Goal: Task Accomplishment & Management: Use online tool/utility

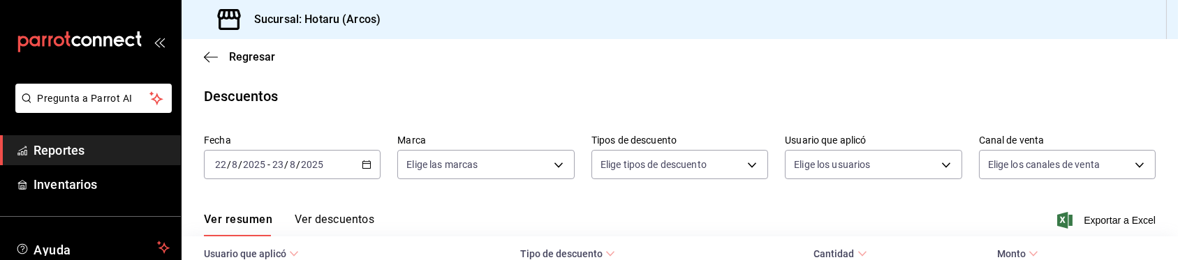
scroll to position [120, 0]
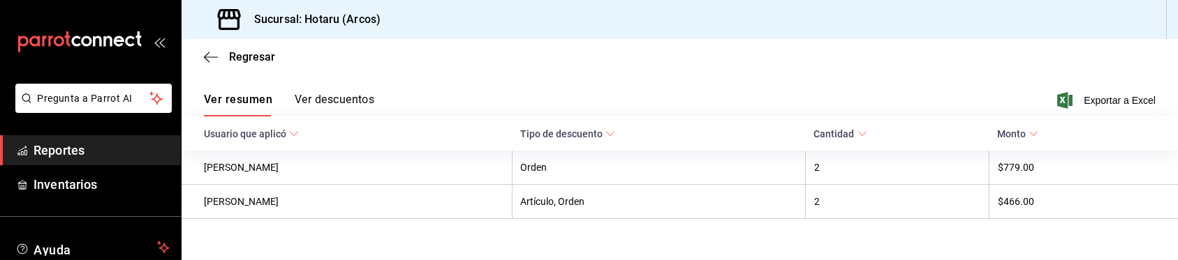
click at [117, 149] on span "Reportes" at bounding box center [102, 150] width 136 height 19
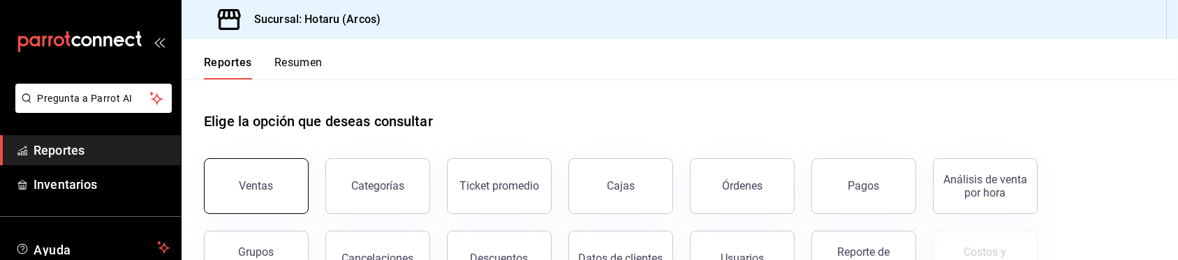
click at [268, 190] on div "Ventas" at bounding box center [256, 185] width 34 height 13
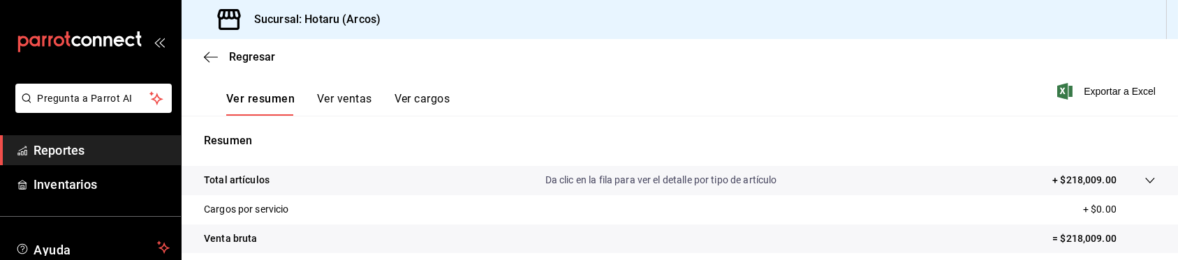
scroll to position [207, 0]
click at [1095, 92] on span "Exportar a Excel" at bounding box center [1108, 92] width 96 height 17
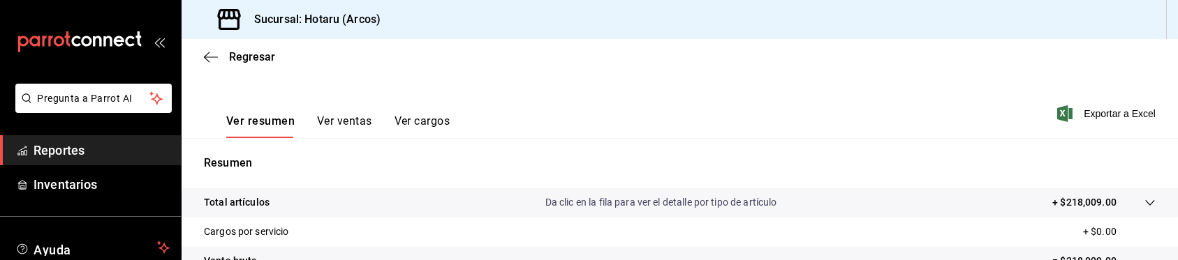
scroll to position [172, 0]
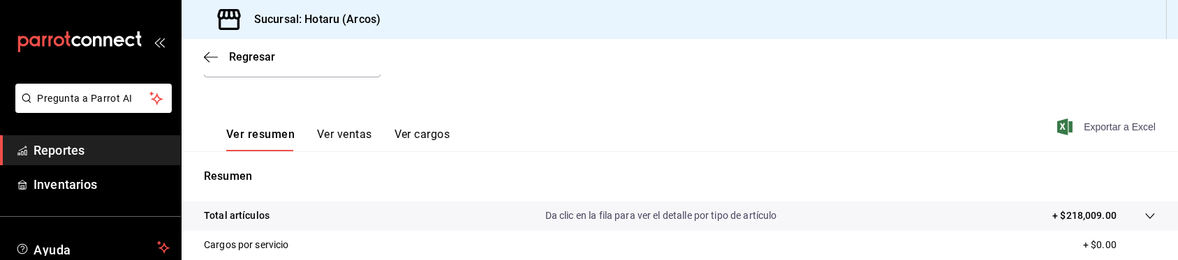
click at [1117, 127] on span "Exportar a Excel" at bounding box center [1108, 127] width 96 height 17
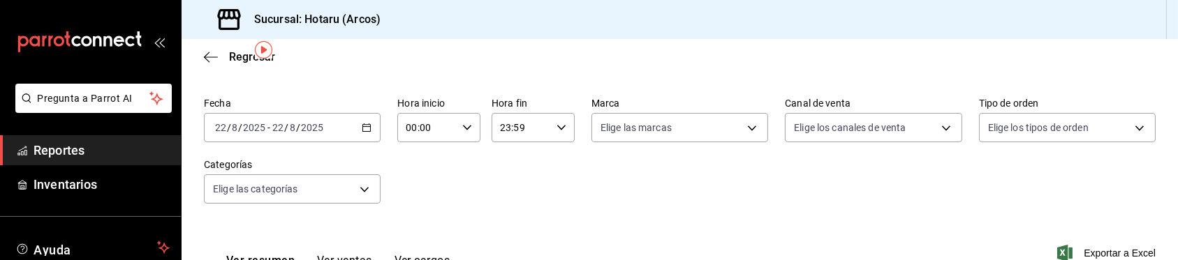
scroll to position [52, 0]
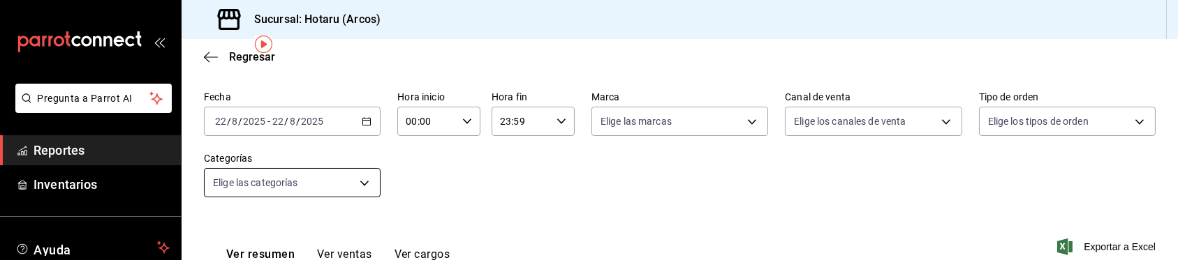
click at [363, 180] on body "Pregunta a Parrot AI Reportes Inventarios Ayuda Recomienda Parrot Caja Hotaru S…" at bounding box center [589, 130] width 1178 height 260
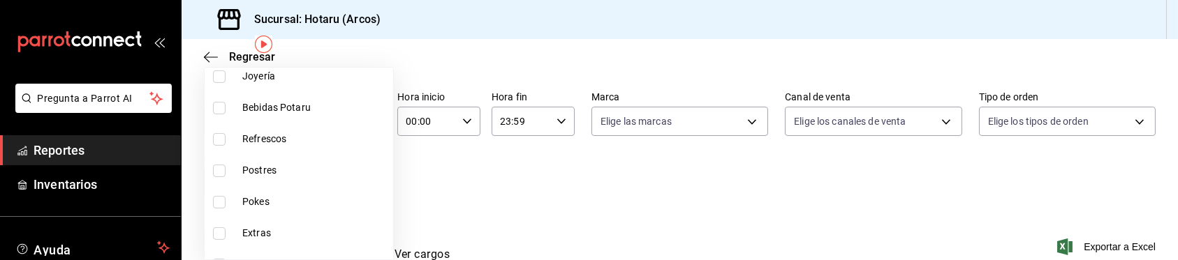
scroll to position [1033, 0]
click at [221, 163] on input "checkbox" at bounding box center [219, 168] width 13 height 13
checkbox input "true"
type input "cd5395b2-1c44-4911-bc6a-3e113ce3a6aa"
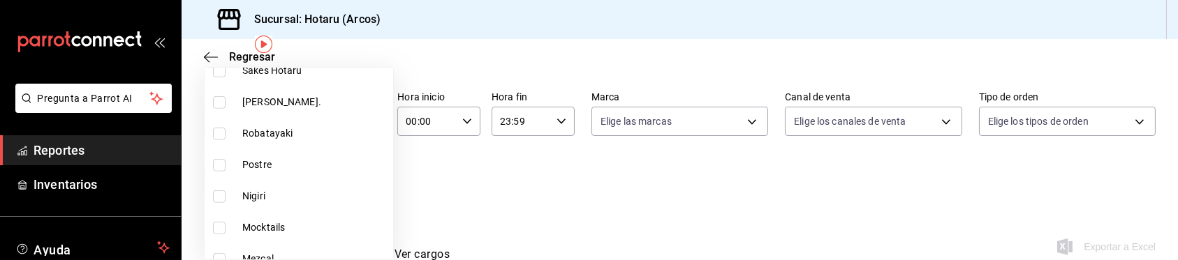
scroll to position [1887, 0]
click at [219, 162] on input "checkbox" at bounding box center [219, 162] width 13 height 13
checkbox input "true"
type input "cd5395b2-1c44-4911-bc6a-3e113ce3a6aa,b6a59378-c3ff-41b9-a2b5-b1f87fd6afd2"
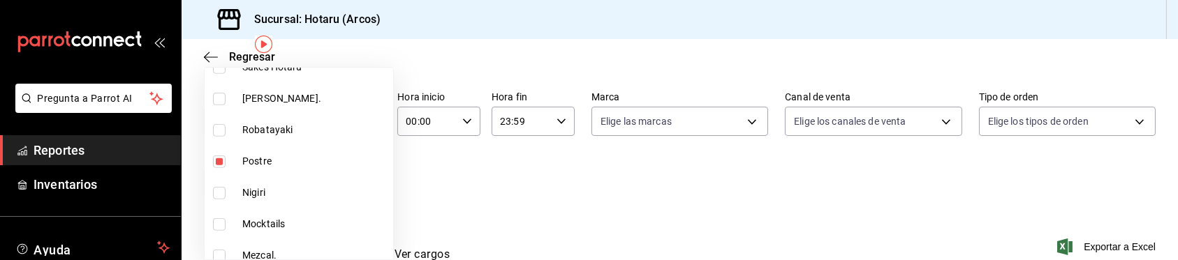
click at [1089, 244] on div at bounding box center [589, 130] width 1178 height 260
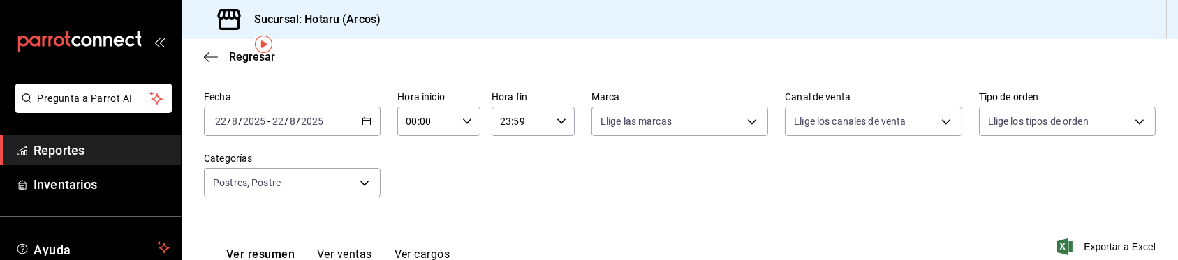
click at [1089, 244] on span "Exportar a Excel" at bounding box center [1108, 247] width 96 height 17
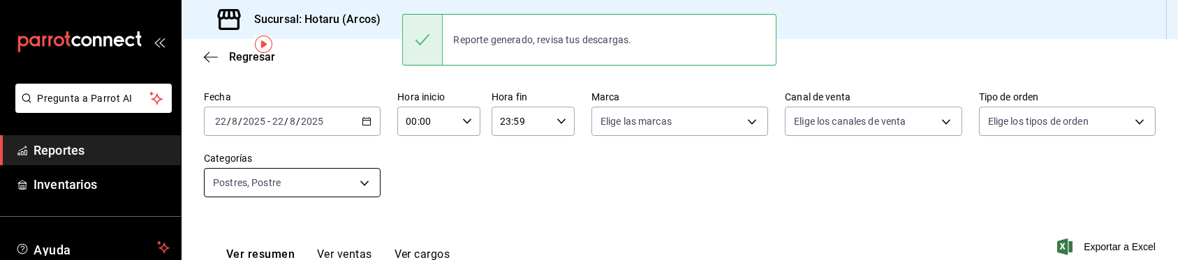
click at [365, 186] on body "Pregunta a Parrot AI Reportes Inventarios Ayuda Recomienda Parrot Caja Hotaru S…" at bounding box center [589, 130] width 1178 height 260
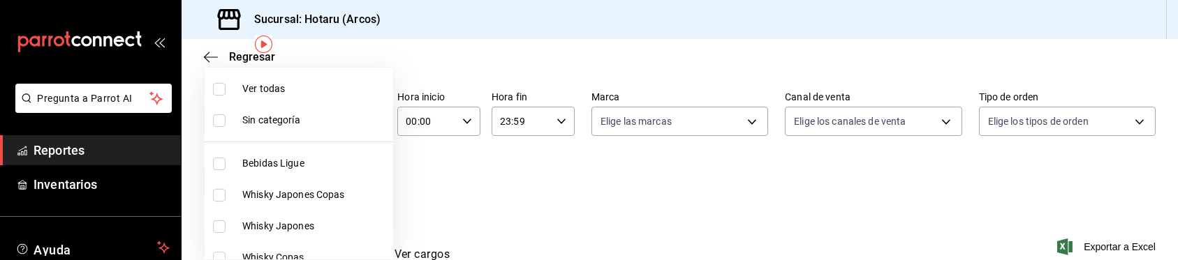
click at [219, 90] on input "checkbox" at bounding box center [219, 89] width 13 height 13
checkbox input "true"
type input "af0fa7ff-854a-4bfb-817f-8061951aea4b,98c40ba0-5fcc-40b0-ad47-58e6283fb45d,d8773…"
checkbox input "true"
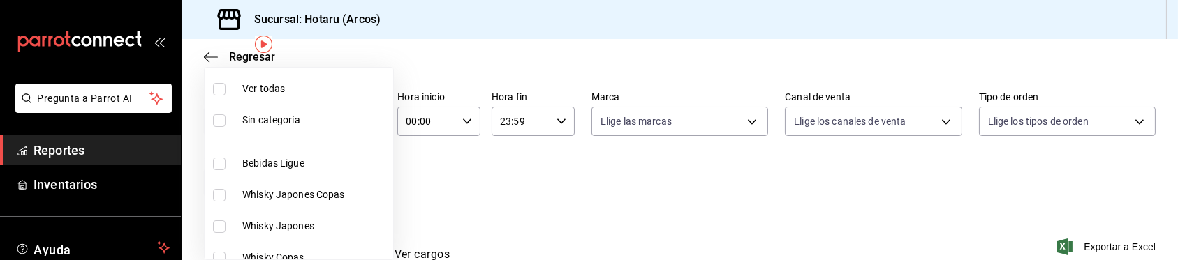
checkbox input "true"
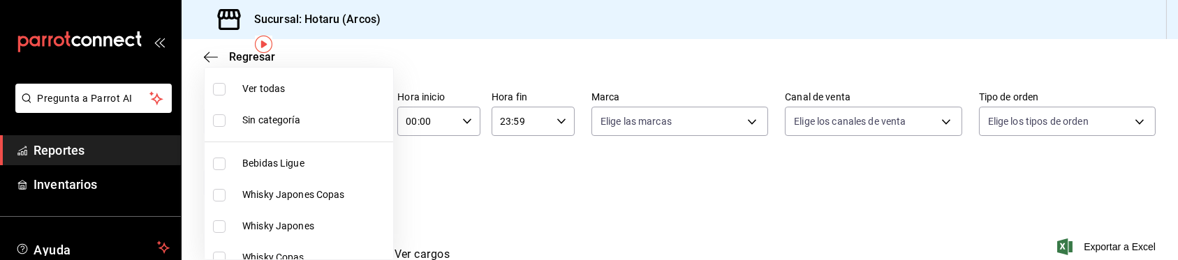
checkbox input "true"
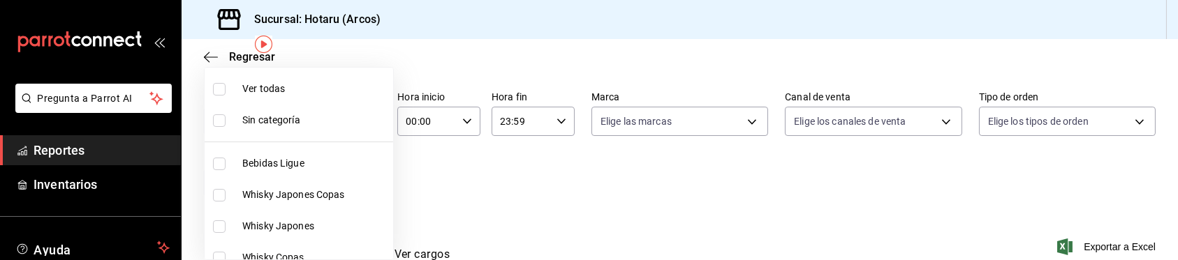
checkbox input "true"
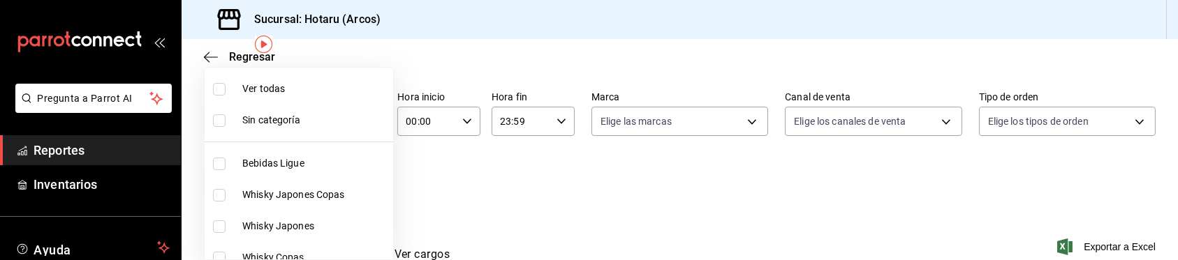
checkbox input "true"
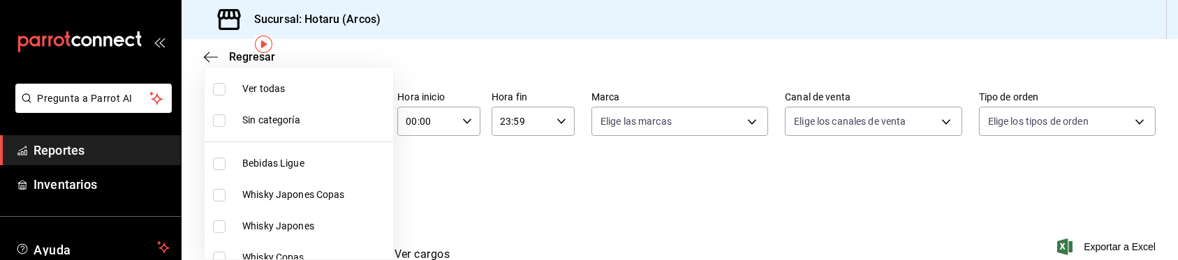
checkbox input "true"
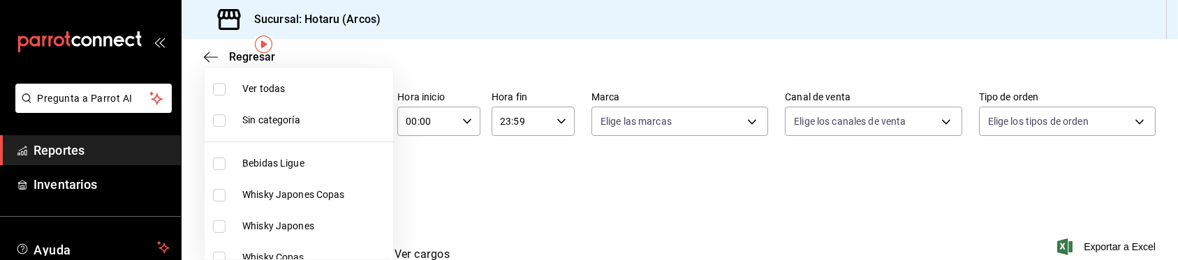
checkbox input "true"
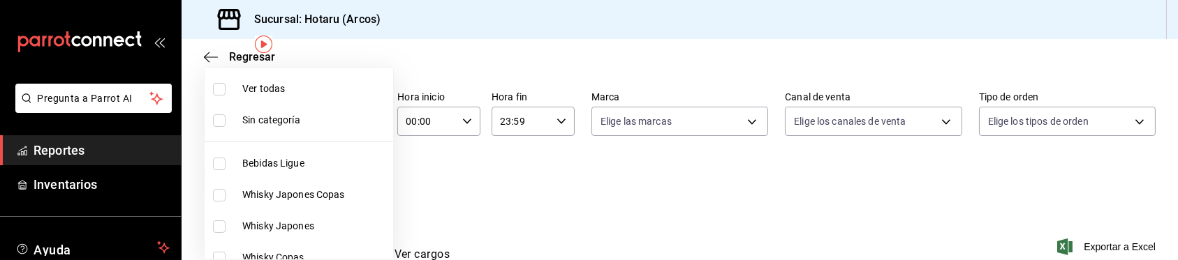
checkbox input "true"
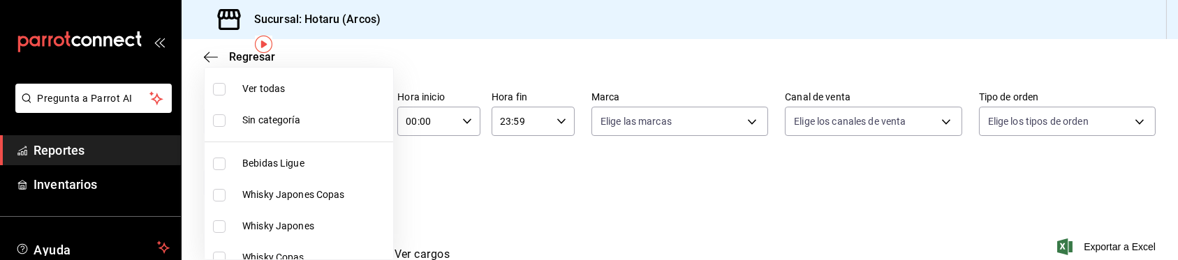
checkbox input "true"
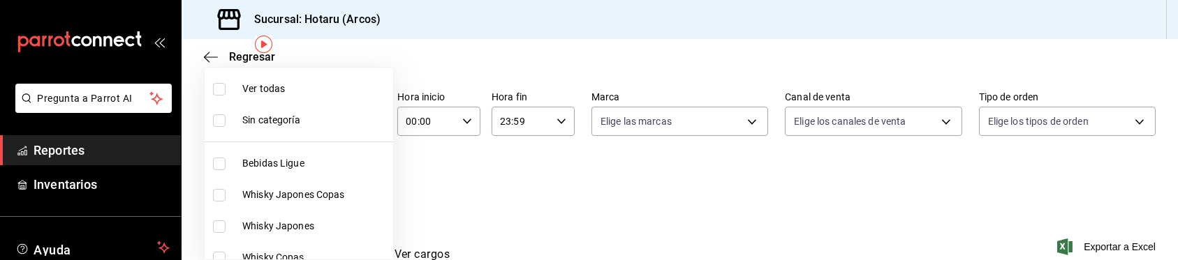
checkbox input "true"
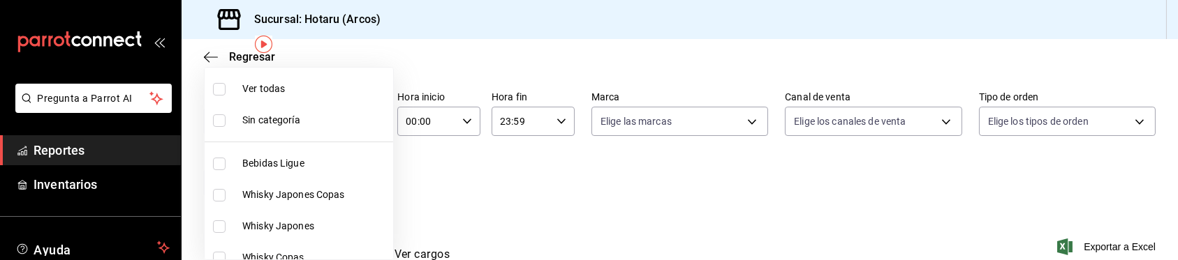
checkbox input "true"
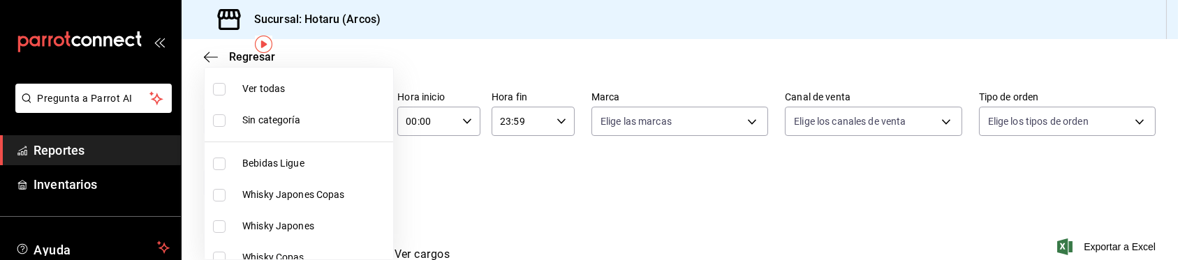
checkbox input "true"
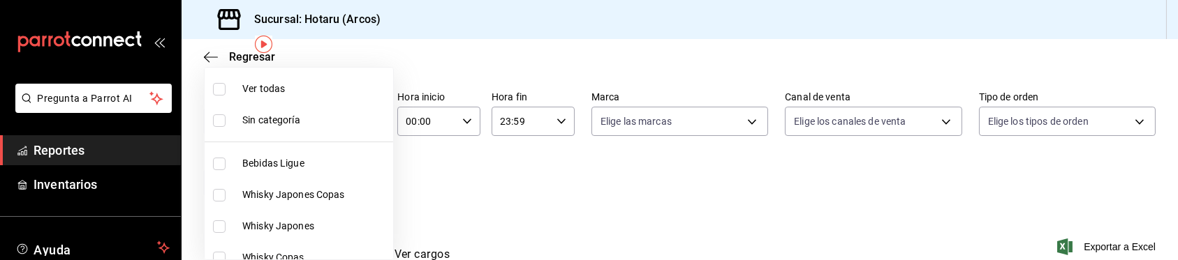
checkbox input "true"
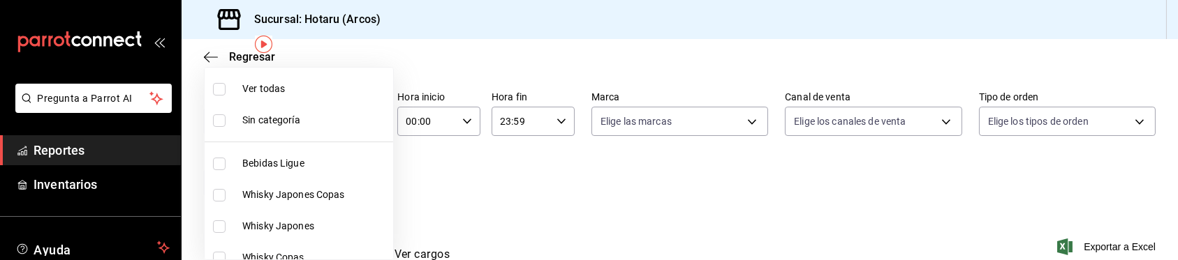
checkbox input "true"
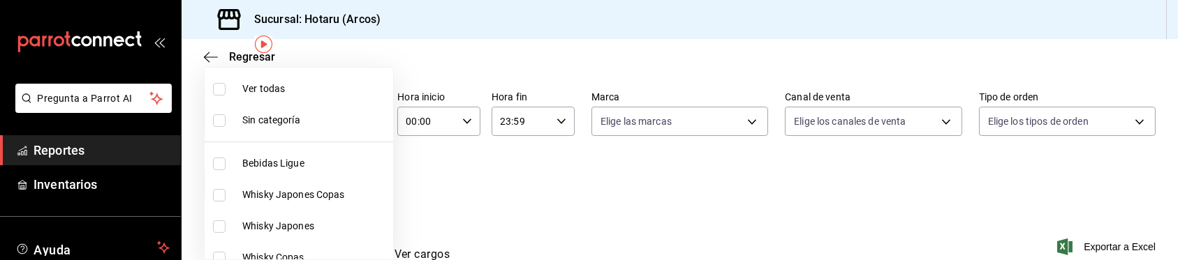
checkbox input "true"
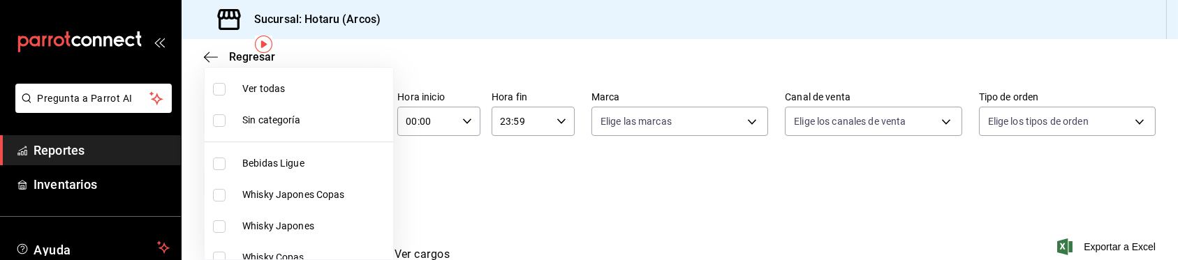
checkbox input "true"
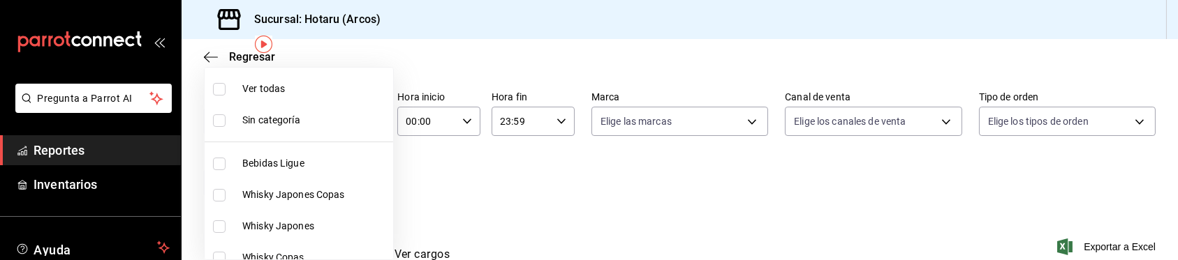
checkbox input "true"
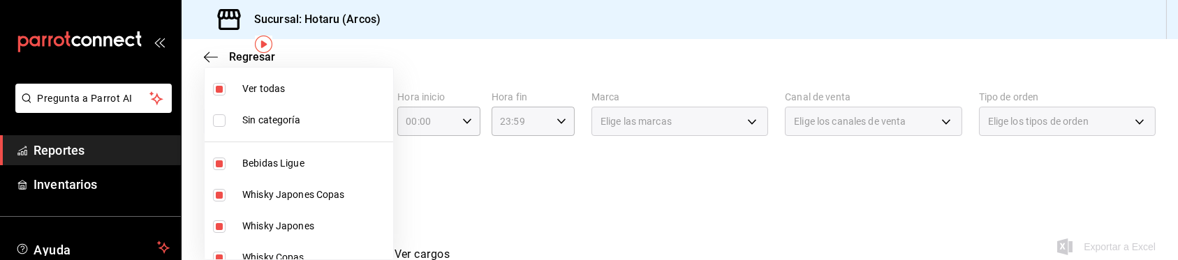
click at [219, 90] on input "checkbox" at bounding box center [219, 89] width 13 height 13
checkbox input "false"
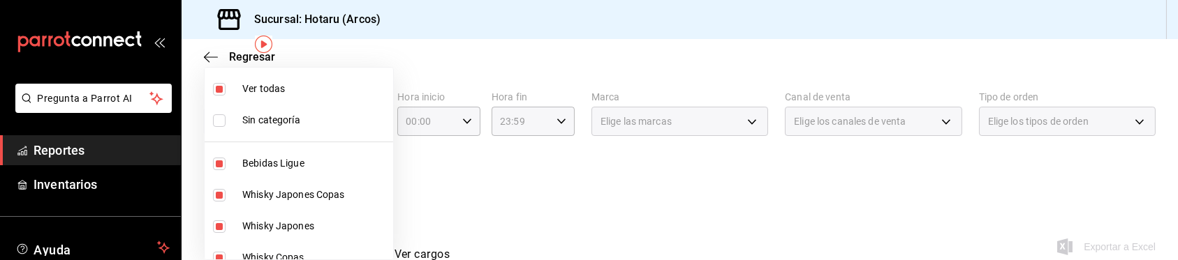
checkbox input "false"
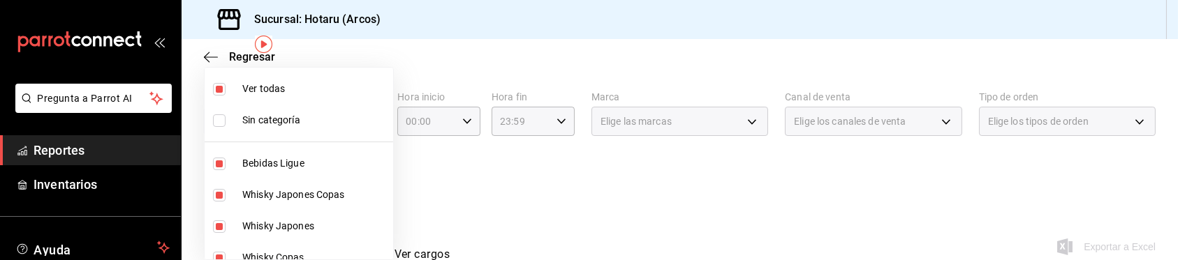
checkbox input "false"
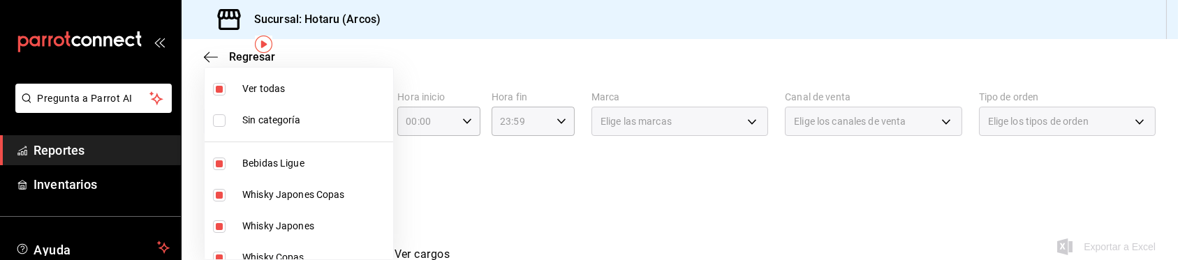
checkbox input "false"
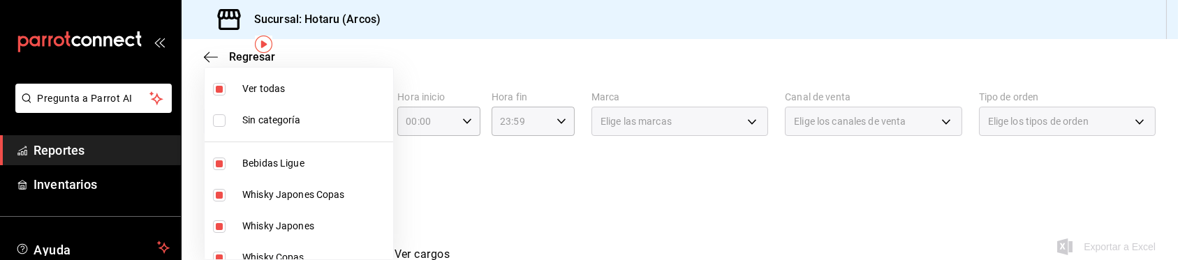
checkbox input "false"
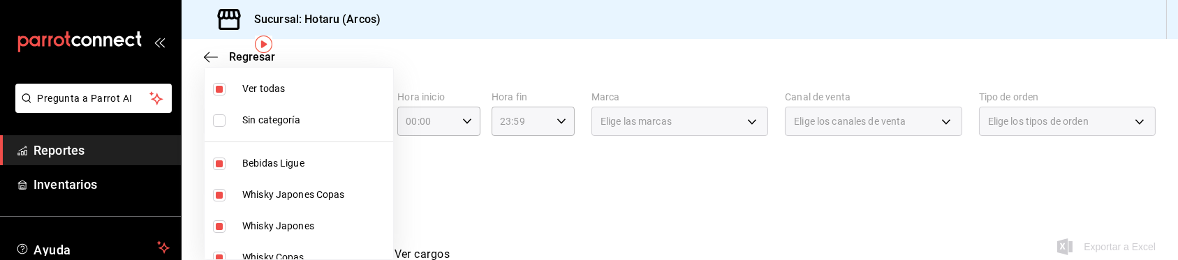
checkbox input "false"
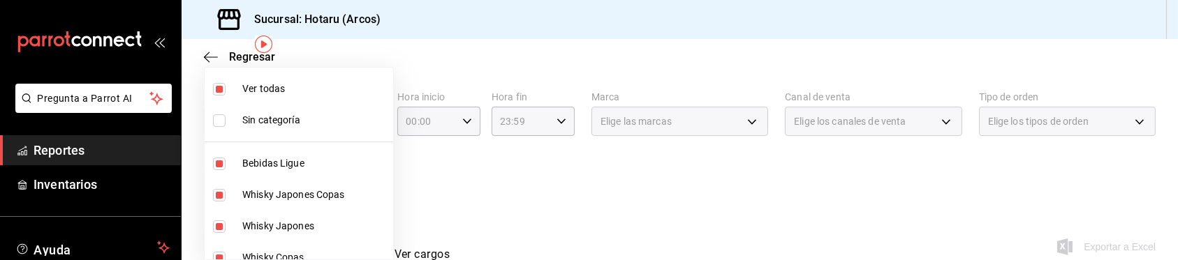
checkbox input "false"
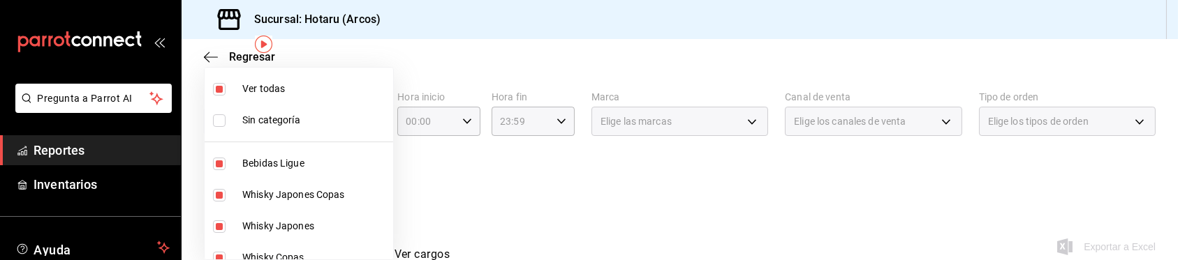
checkbox input "false"
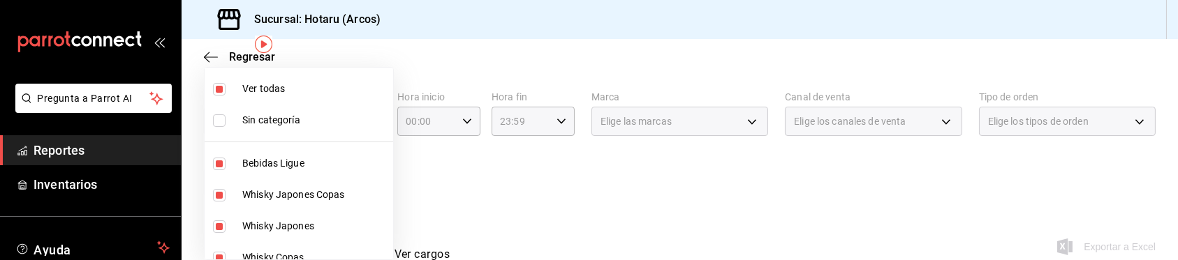
checkbox input "false"
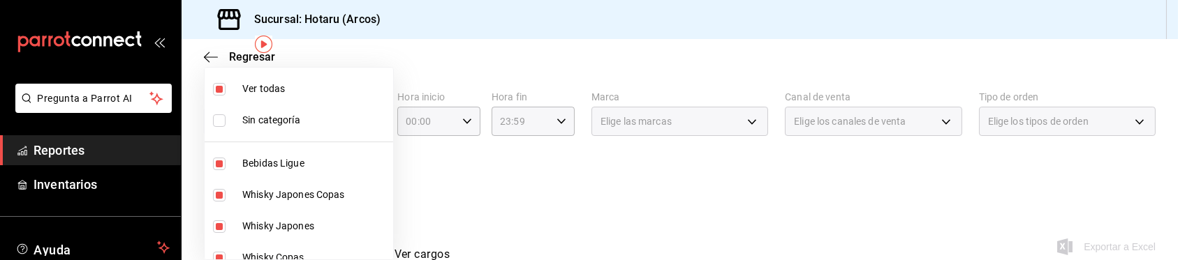
checkbox input "false"
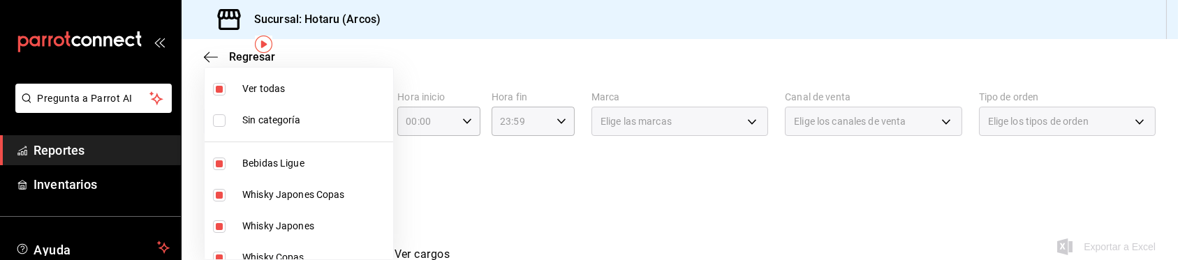
checkbox input "false"
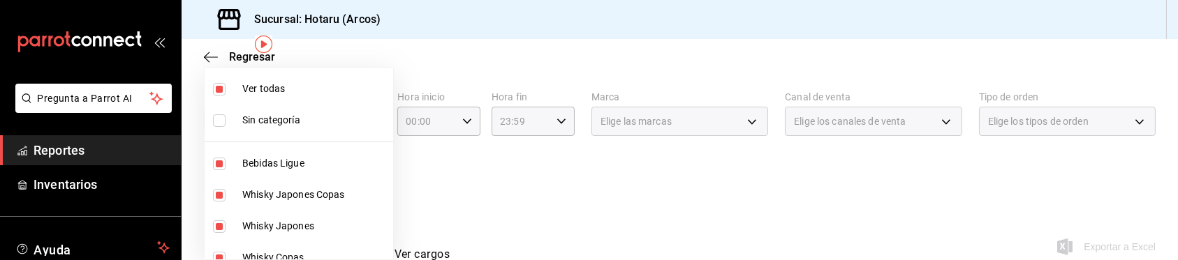
checkbox input "false"
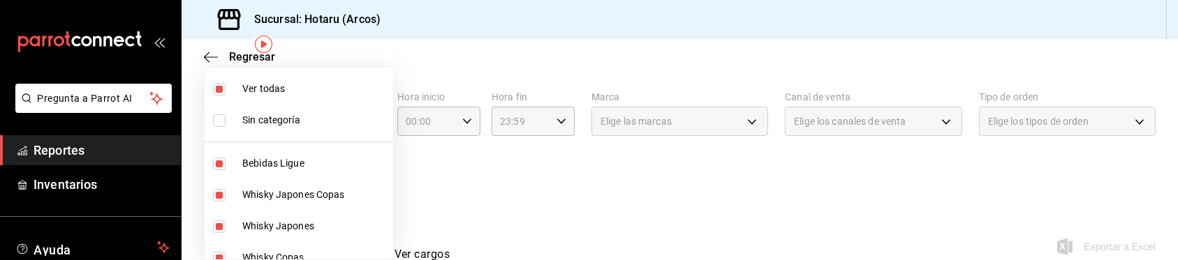
checkbox input "false"
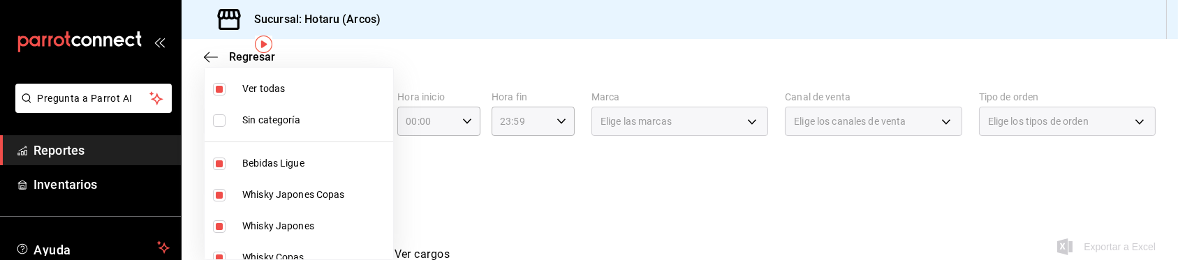
checkbox input "false"
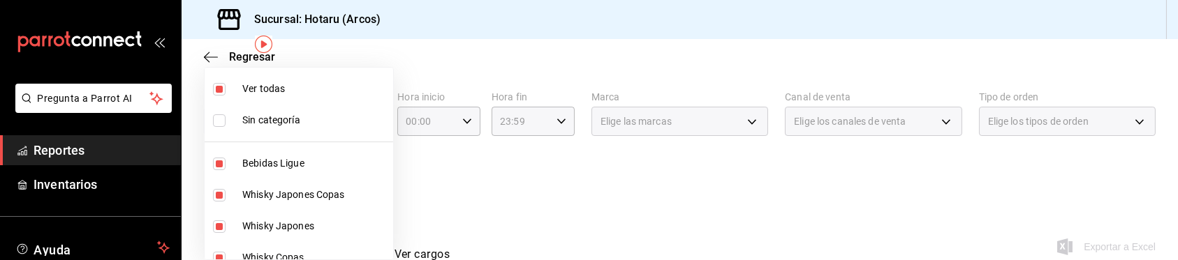
checkbox input "false"
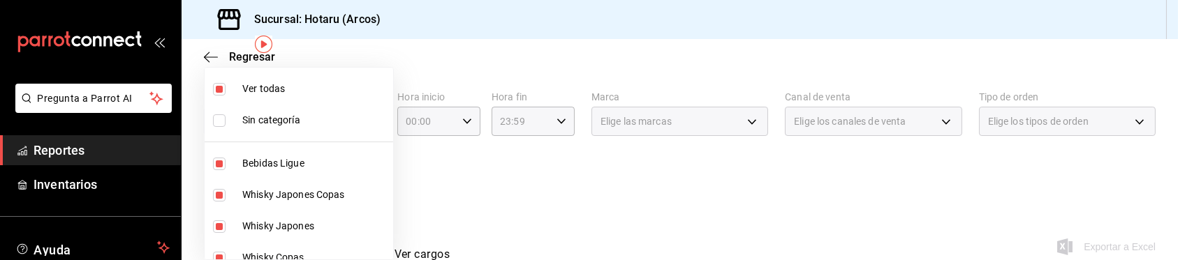
checkbox input "false"
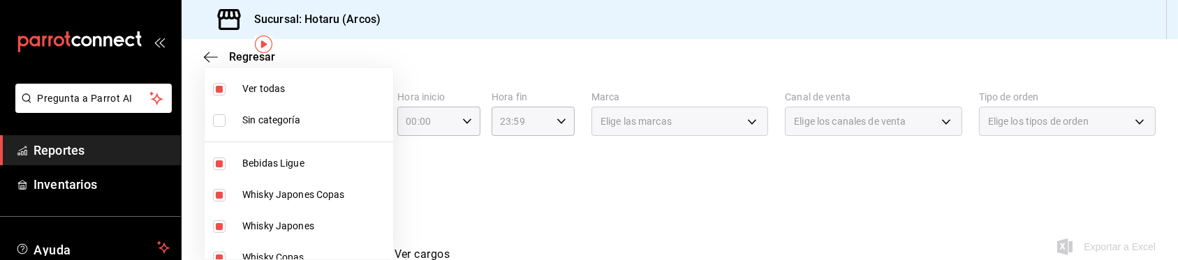
checkbox input "false"
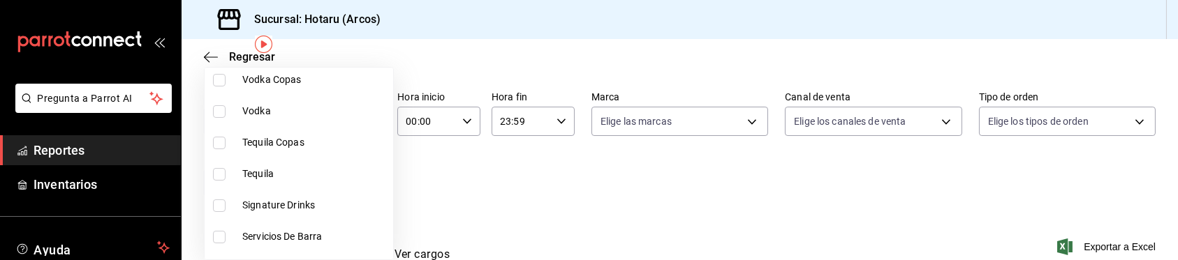
scroll to position [242, 0]
click at [219, 201] on input "checkbox" at bounding box center [219, 205] width 13 height 13
checkbox input "true"
type input "5307b469-9f11-48b6-9270-130bdb8be837"
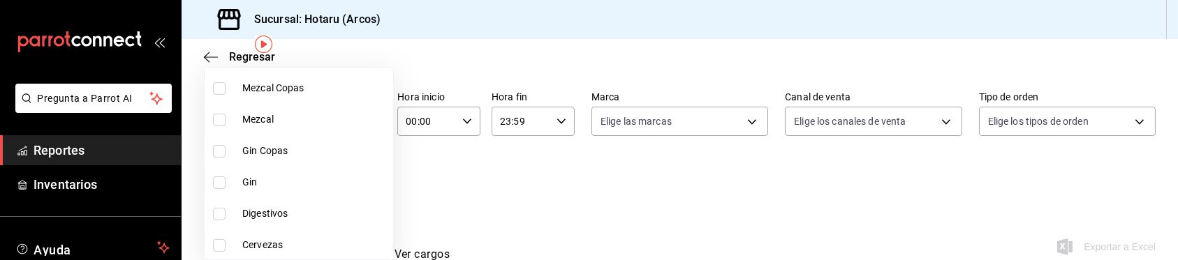
scroll to position [490, 0]
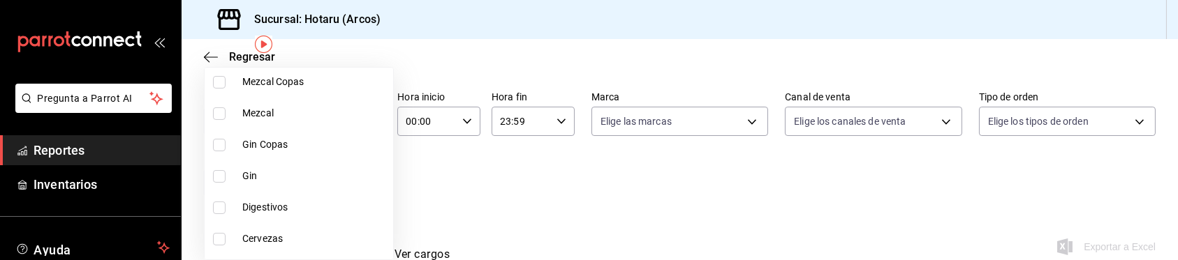
click at [219, 202] on input "checkbox" at bounding box center [219, 208] width 13 height 13
checkbox input "true"
type input "5307b469-9f11-48b6-9270-130bdb8be837,4fad770b-dbaa-4d21-[DATE]-ae956538371f"
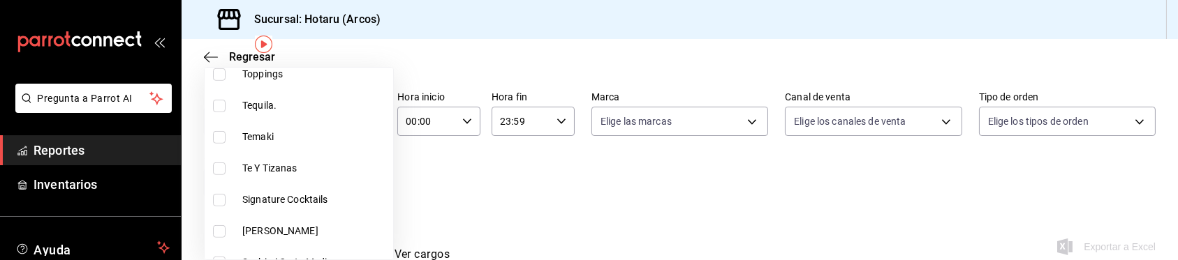
scroll to position [1662, 0]
click at [219, 201] on input "checkbox" at bounding box center [219, 198] width 13 height 13
checkbox input "true"
type input "5307b469-9f11-48b6-9270-130bdb8be837,4fad770b-dbaa-4d21-[DATE]-ae956538371f,d40…"
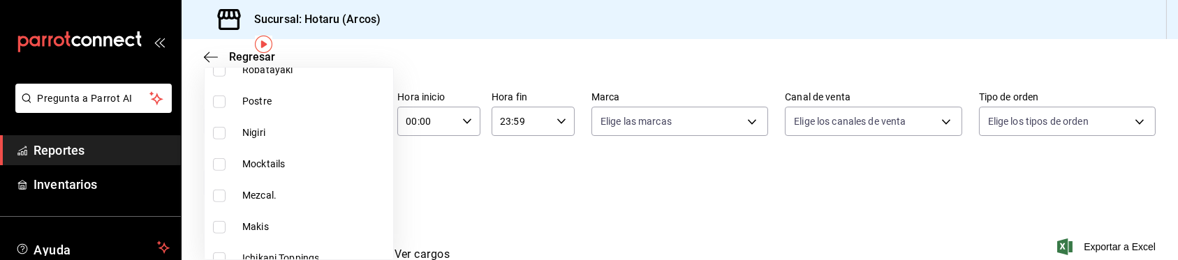
scroll to position [1948, 0]
click at [218, 165] on input "checkbox" at bounding box center [219, 164] width 13 height 13
checkbox input "true"
type input "5307b469-9f11-48b6-9270-130bdb8be837,4fad770b-dbaa-4d21-[DATE]-ae956538371f,d40…"
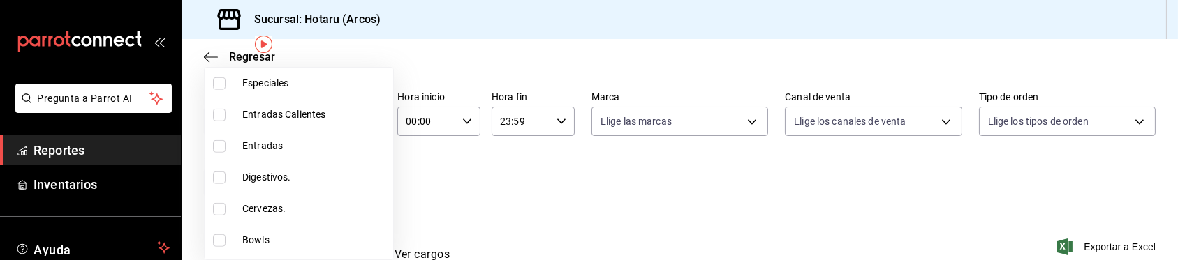
scroll to position [2374, 0]
click at [219, 175] on input "checkbox" at bounding box center [219, 178] width 13 height 13
checkbox input "true"
type input "5307b469-9f11-48b6-9270-130bdb8be837,4fad770b-dbaa-4d21-[DATE]-ae956538371f,d40…"
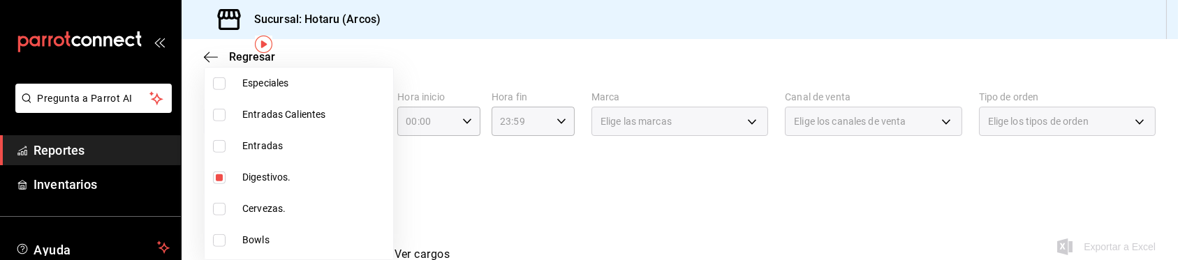
scroll to position [2433, 0]
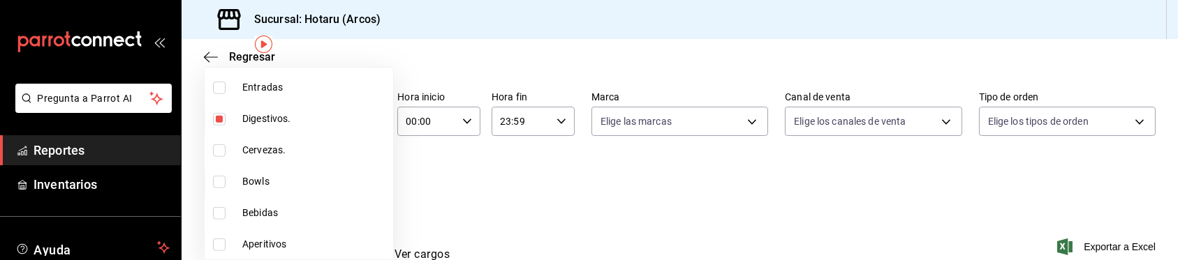
click at [221, 242] on input "checkbox" at bounding box center [219, 245] width 13 height 13
checkbox input "true"
type input "5307b469-9f11-48b6-9270-130bdb8be837,4fad770b-dbaa-4d21-[DATE]-ae956538371f,d40…"
click at [675, 187] on div at bounding box center [589, 130] width 1178 height 260
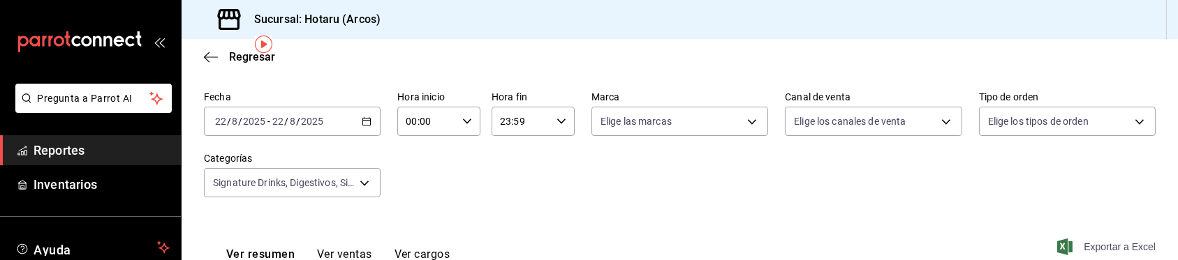
click at [1093, 247] on span "Exportar a Excel" at bounding box center [1108, 247] width 96 height 17
